Goal: Task Accomplishment & Management: Use online tool/utility

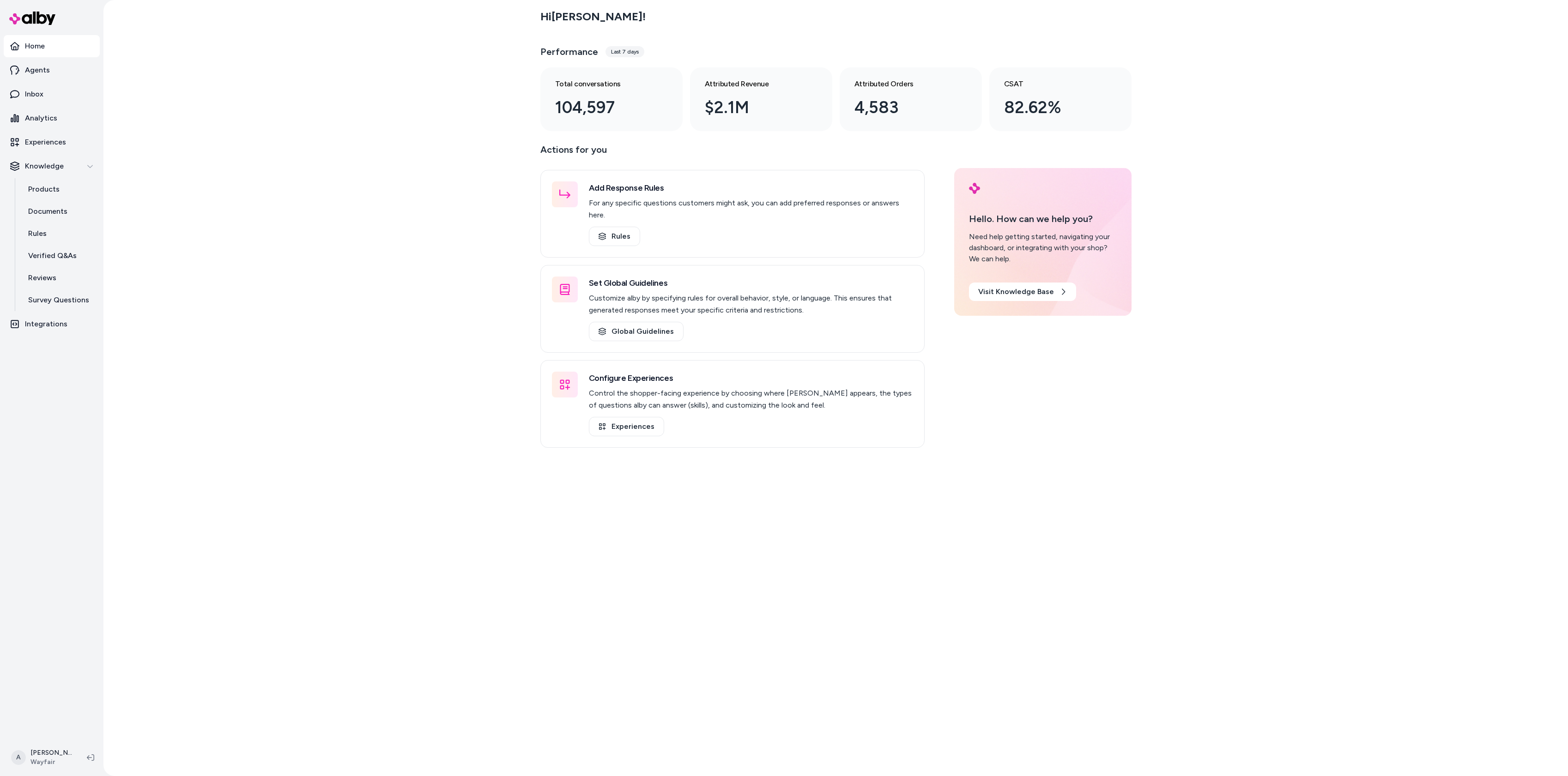
click at [379, 108] on div "Hi [PERSON_NAME] ! Performance Last 7 days Total conversations 104,597 Attribut…" at bounding box center [835, 388] width 1465 height 776
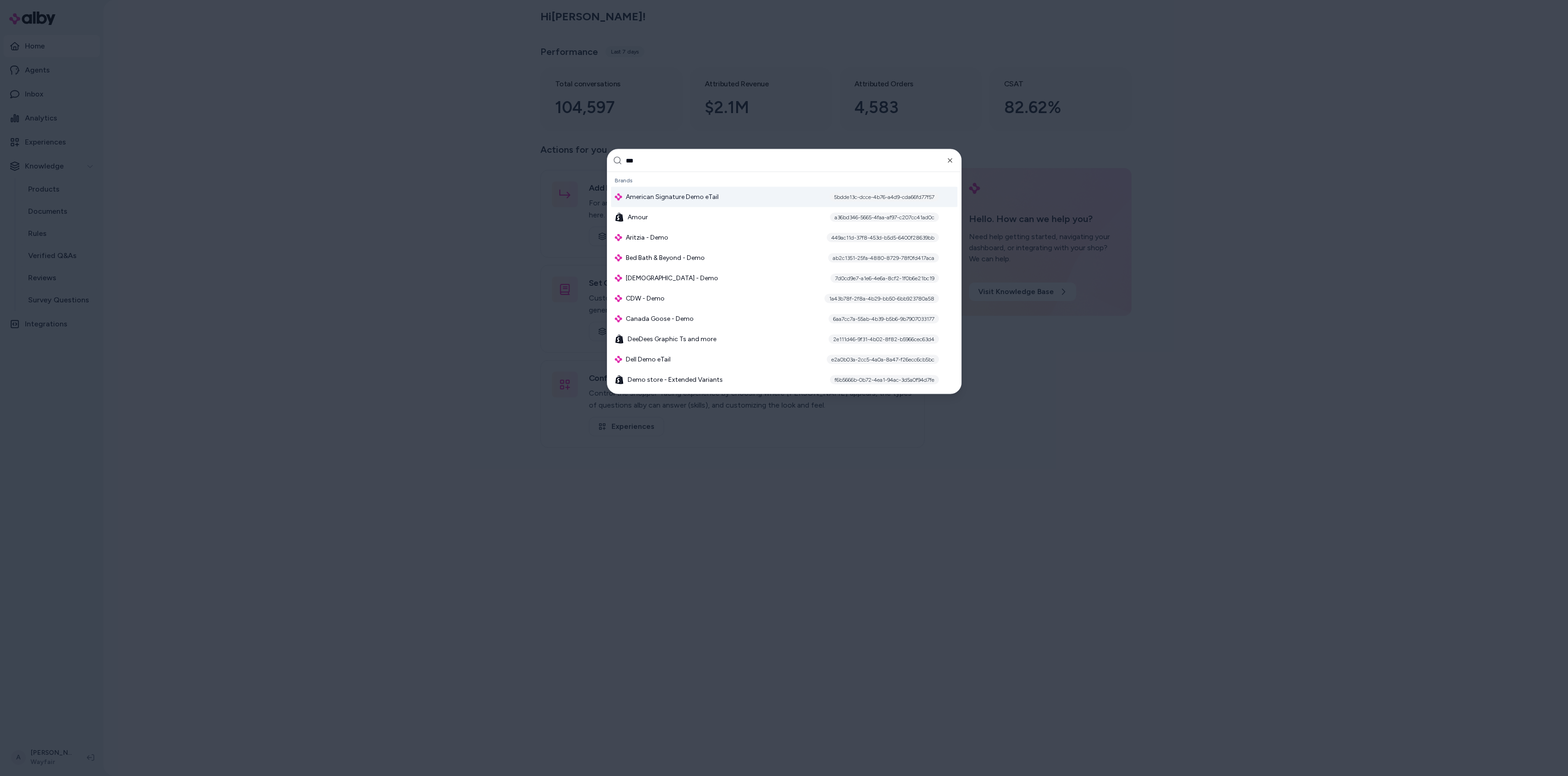
type input "****"
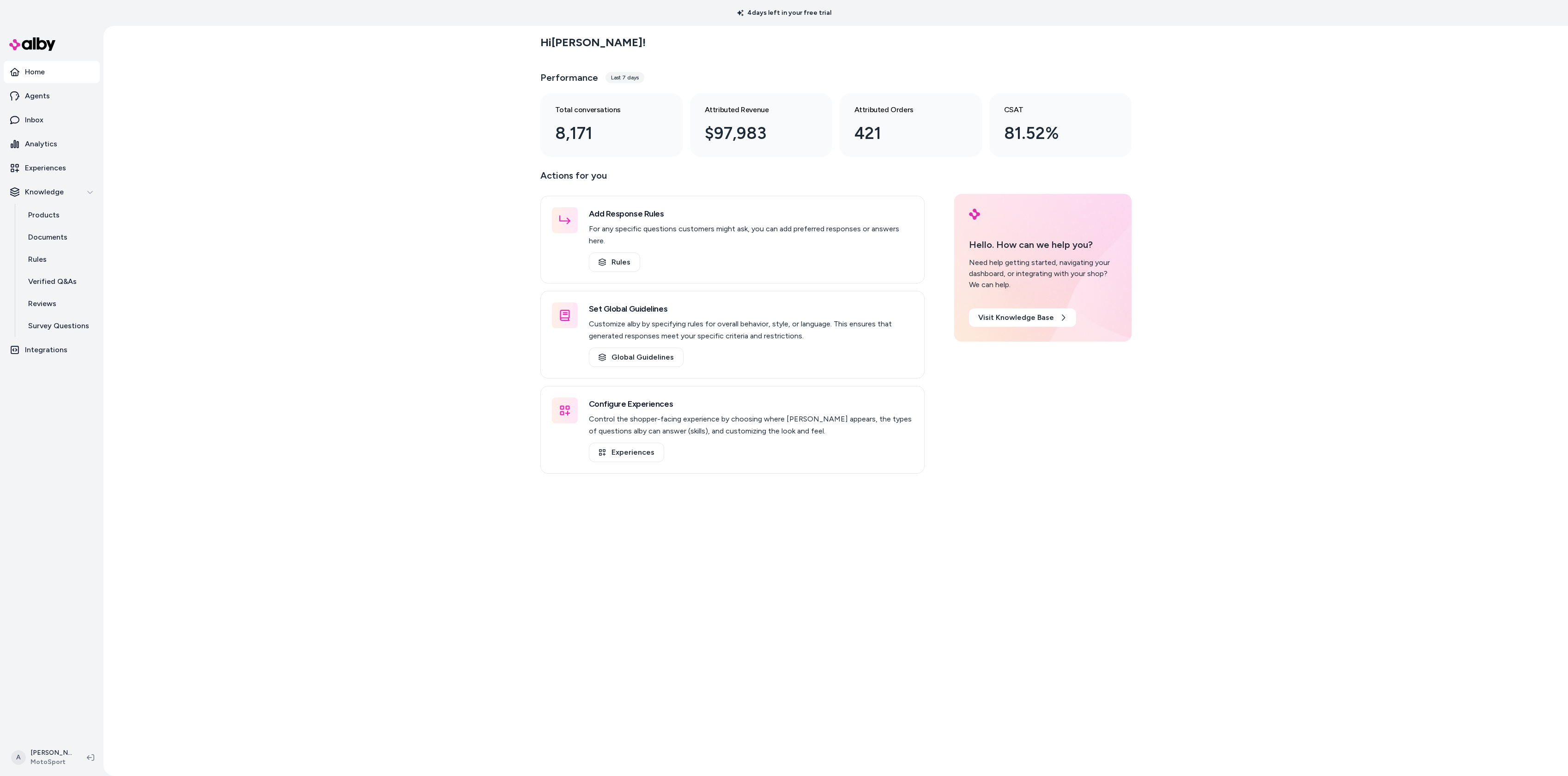
click at [494, 185] on div "Hi Ari ! Performance Last 7 days Total conversations 8,171 Attributed Revenue $…" at bounding box center [835, 401] width 1465 height 750
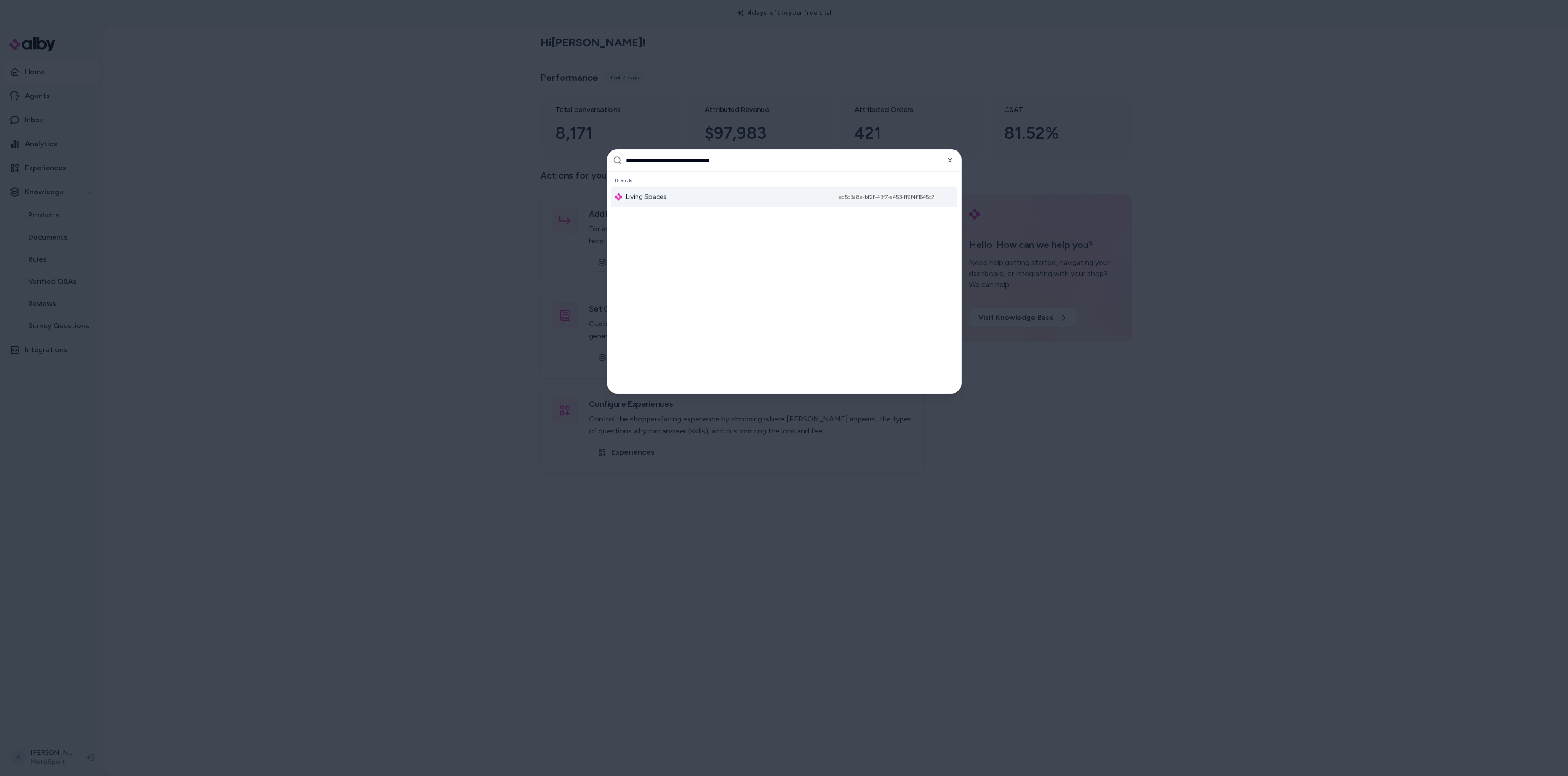
type input "**********"
